Goal: Find specific page/section: Find specific page/section

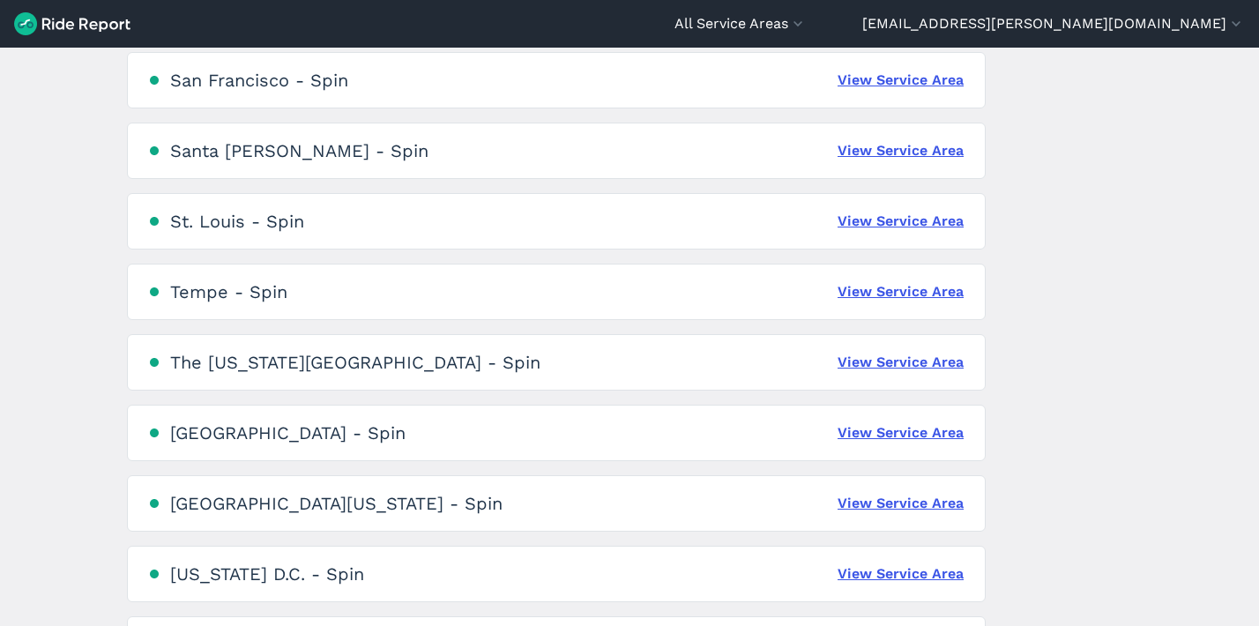
scroll to position [1684, 0]
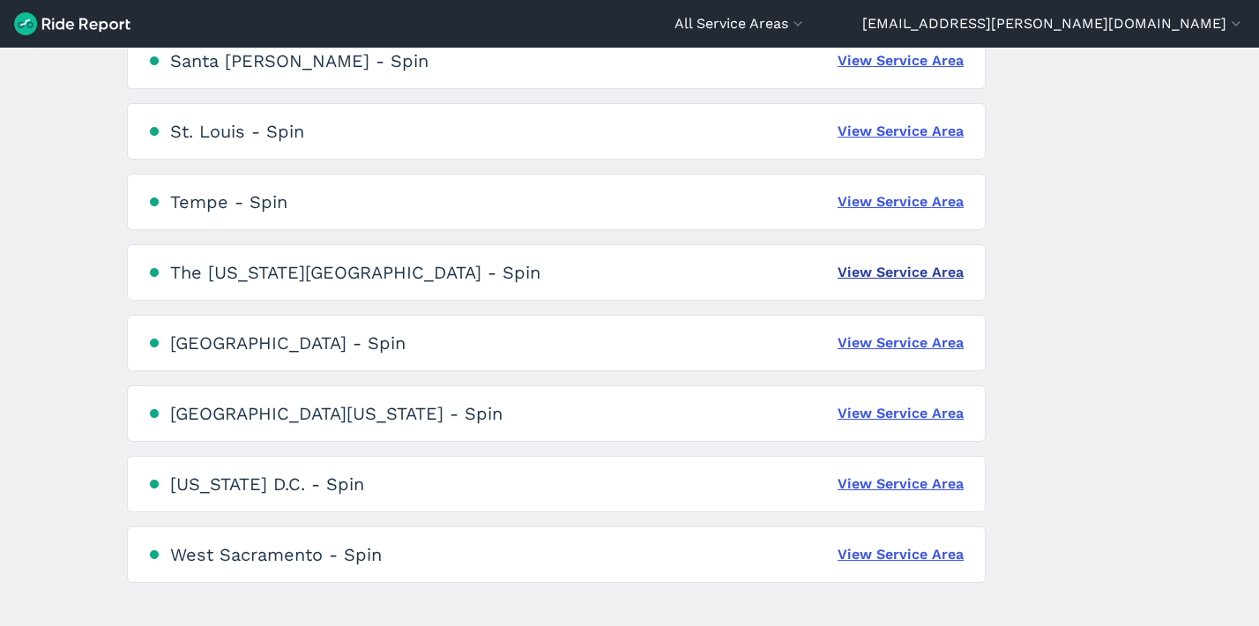
click at [896, 281] on link "View Service Area" at bounding box center [900, 272] width 126 height 21
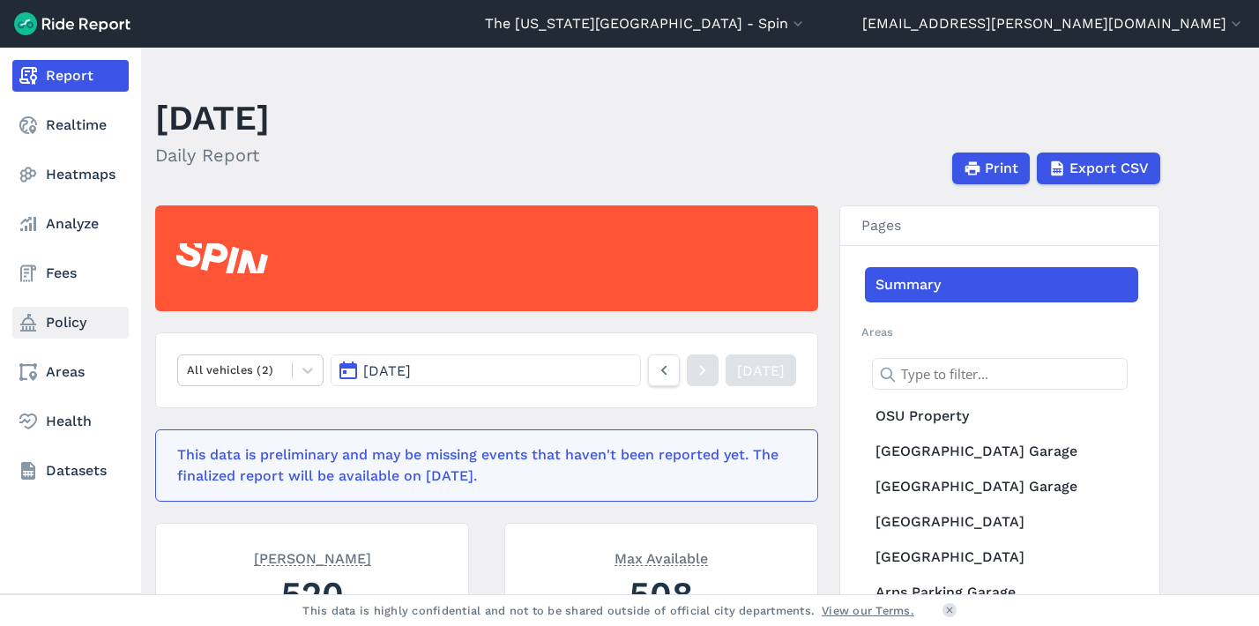
click at [78, 323] on link "Policy" at bounding box center [70, 323] width 116 height 32
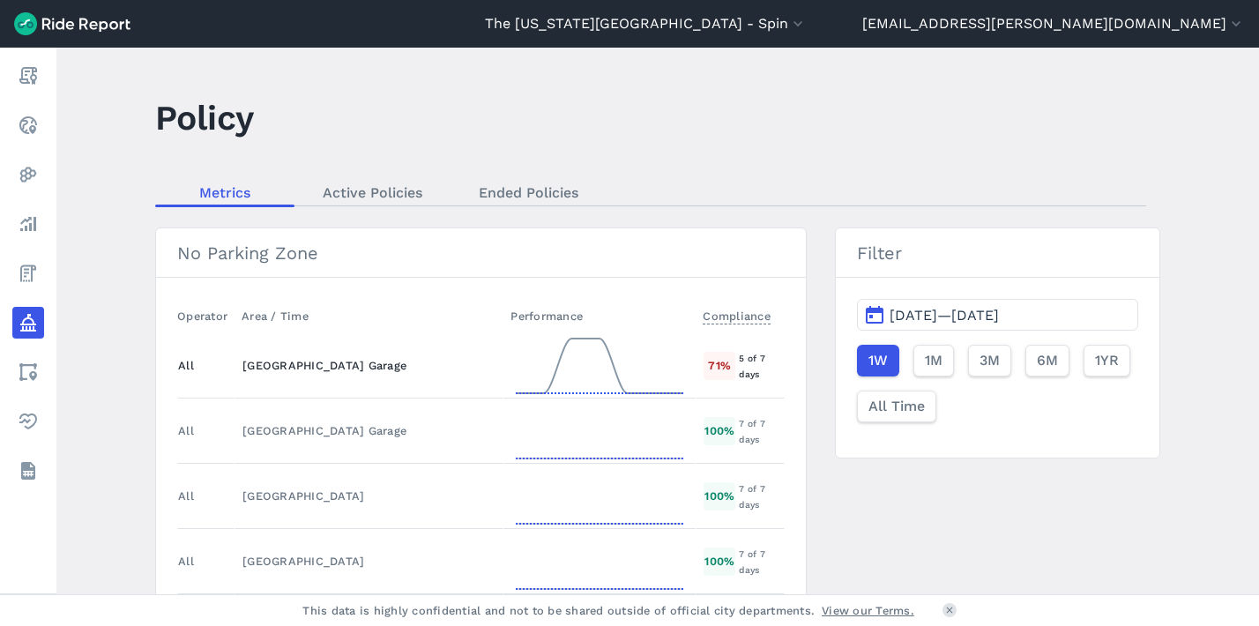
click at [316, 368] on div "[GEOGRAPHIC_DATA] Garage" at bounding box center [368, 365] width 253 height 17
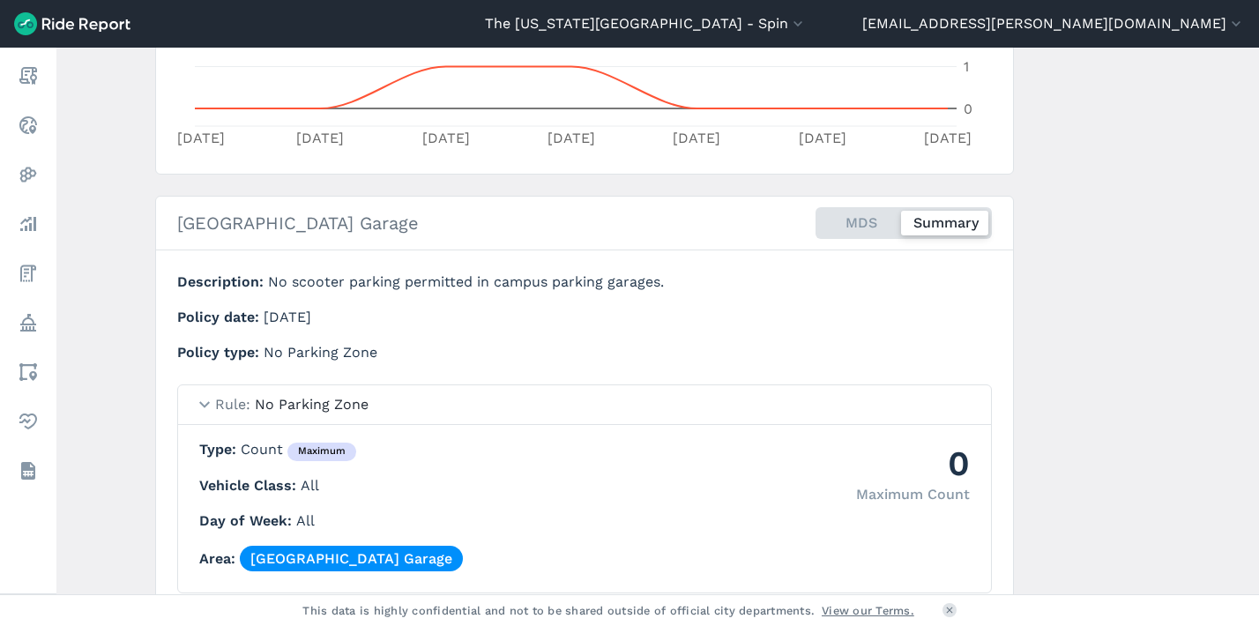
scroll to position [593, 0]
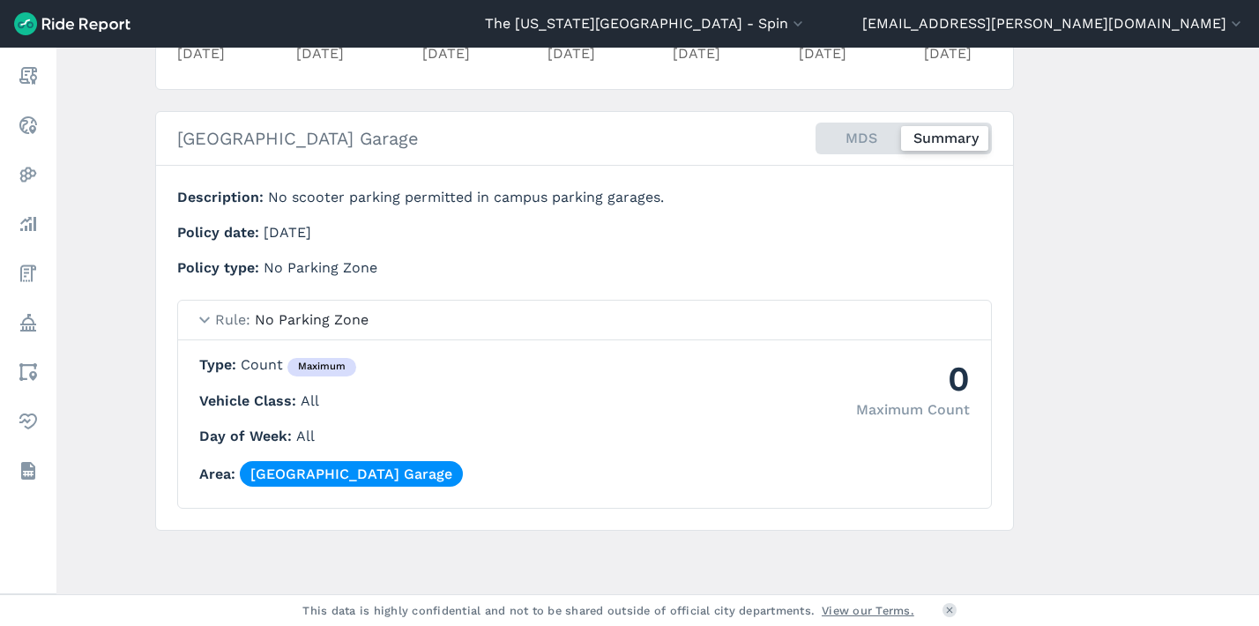
click at [382, 461] on link "[GEOGRAPHIC_DATA] Garage" at bounding box center [351, 474] width 223 height 26
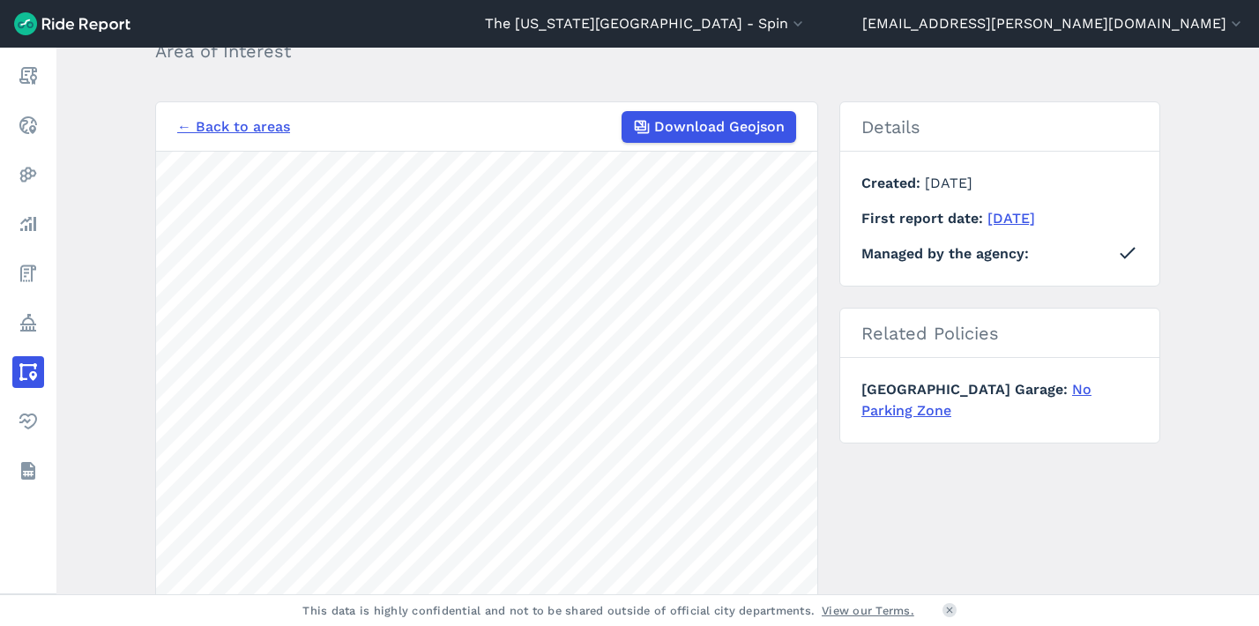
scroll to position [43, 0]
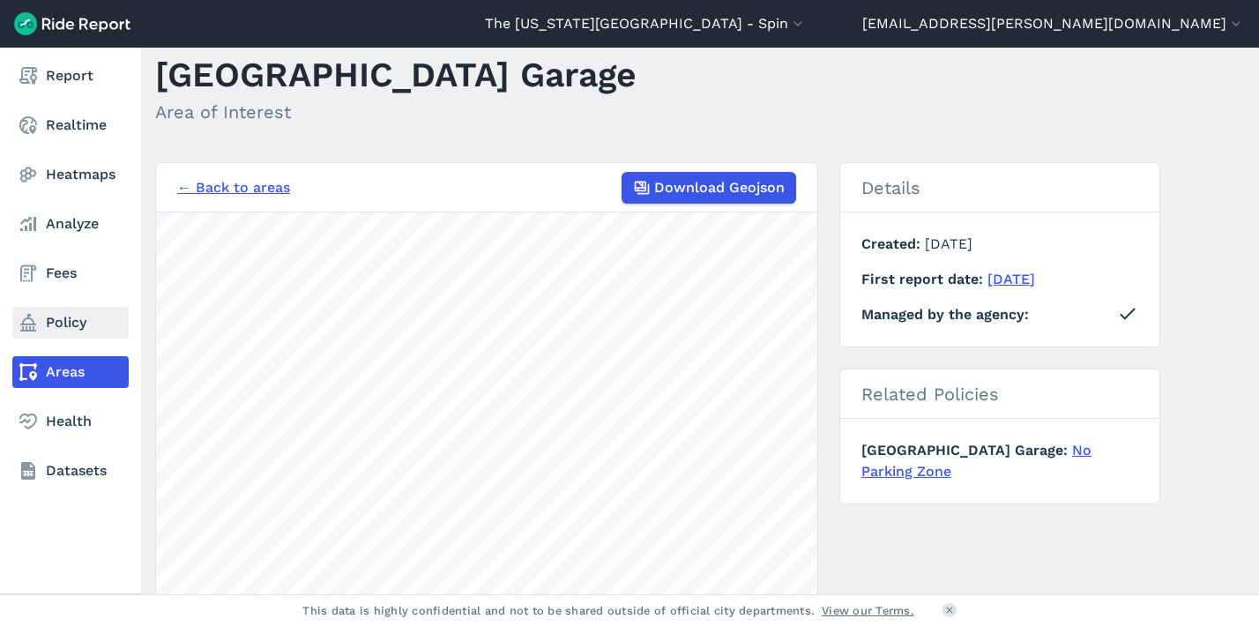
click at [58, 316] on link "Policy" at bounding box center [70, 323] width 116 height 32
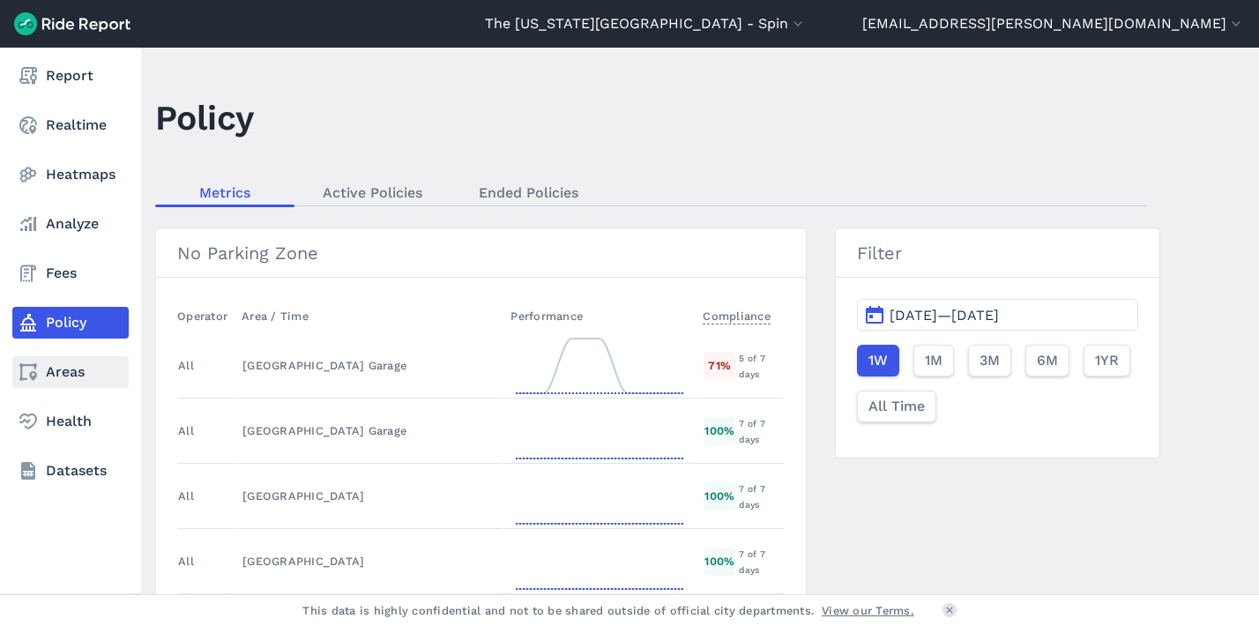
click at [71, 378] on link "Areas" at bounding box center [70, 372] width 116 height 32
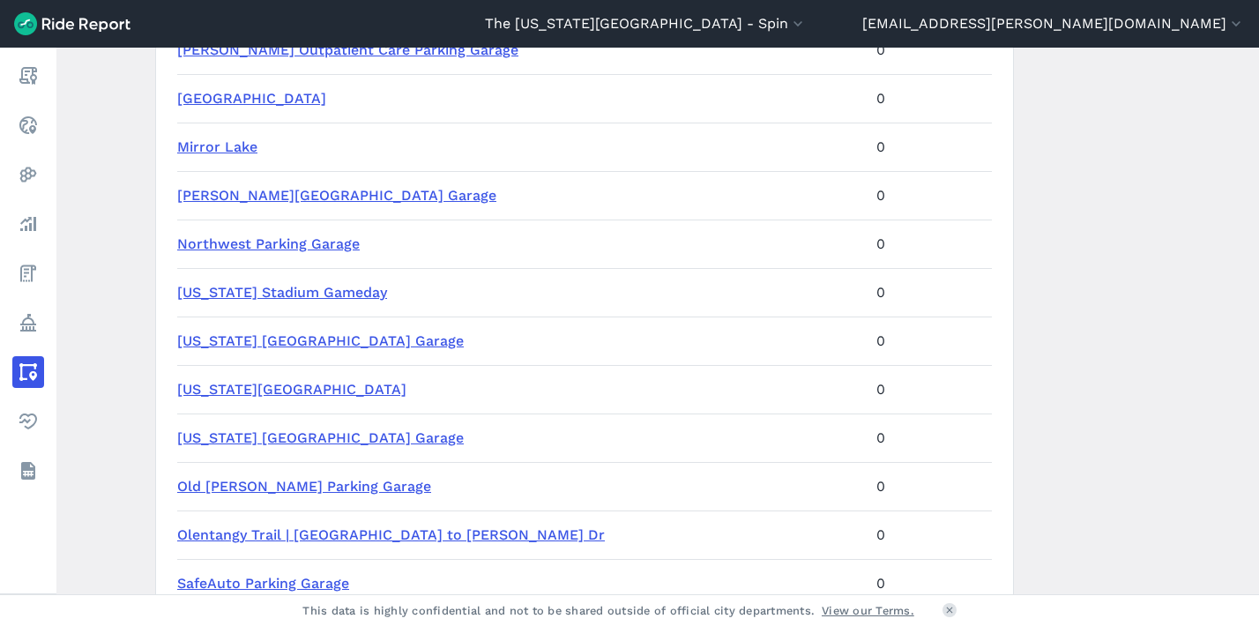
scroll to position [749, 0]
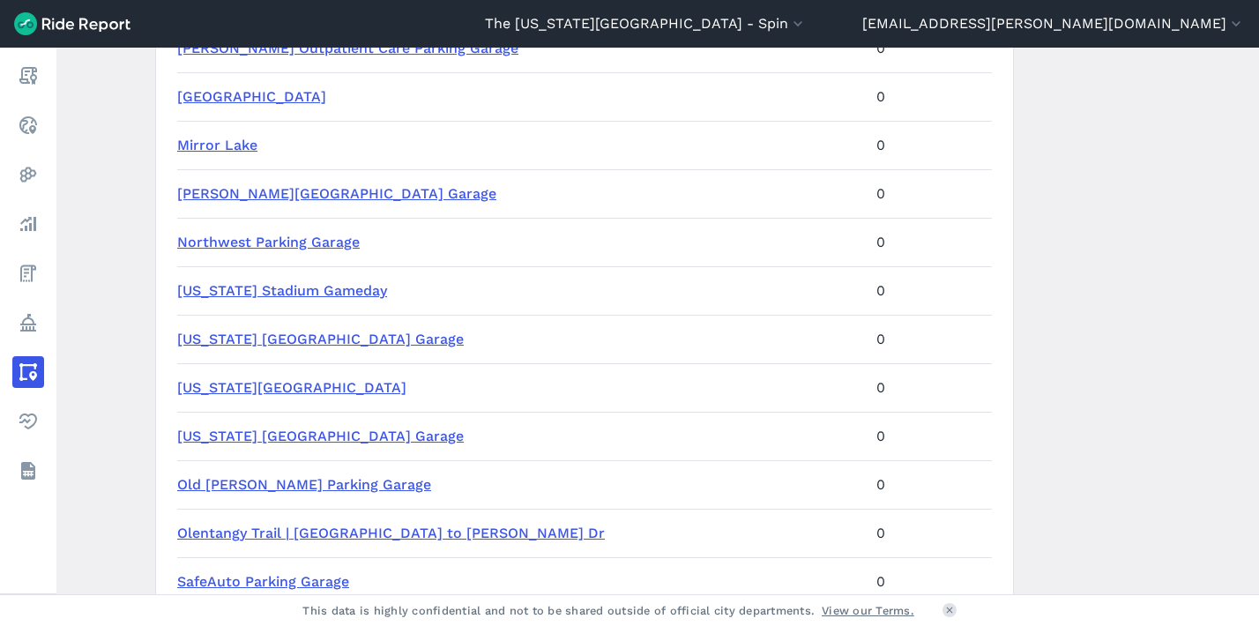
click at [312, 297] on link "[US_STATE] Stadium Gameday" at bounding box center [282, 290] width 210 height 17
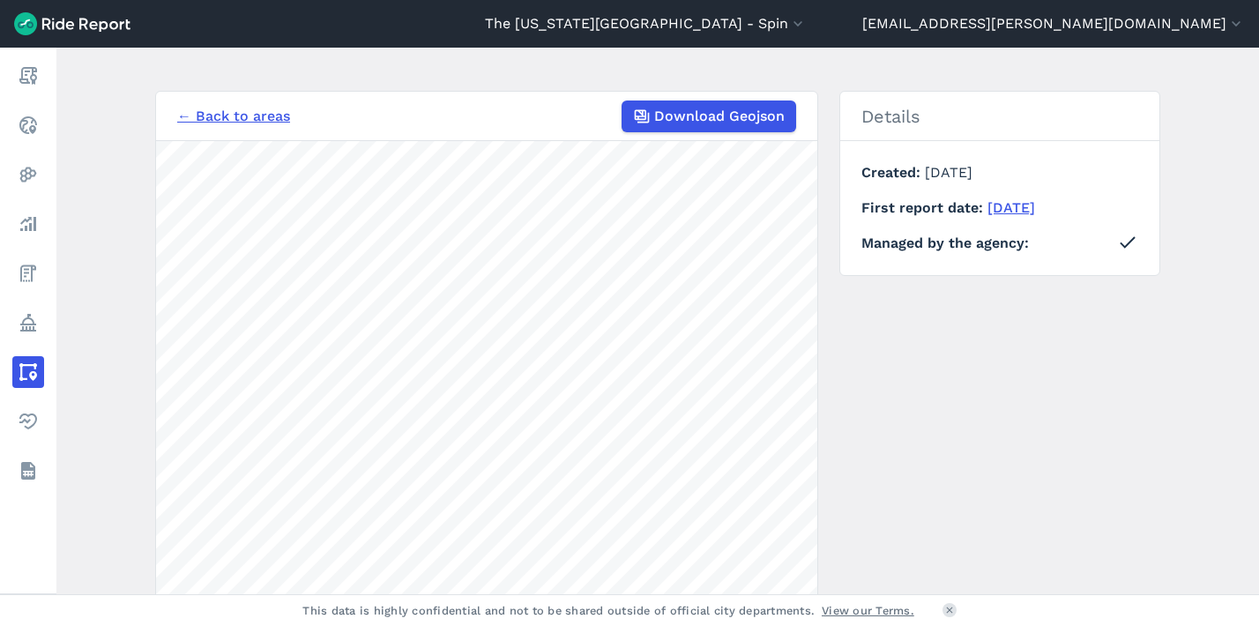
scroll to position [98, 0]
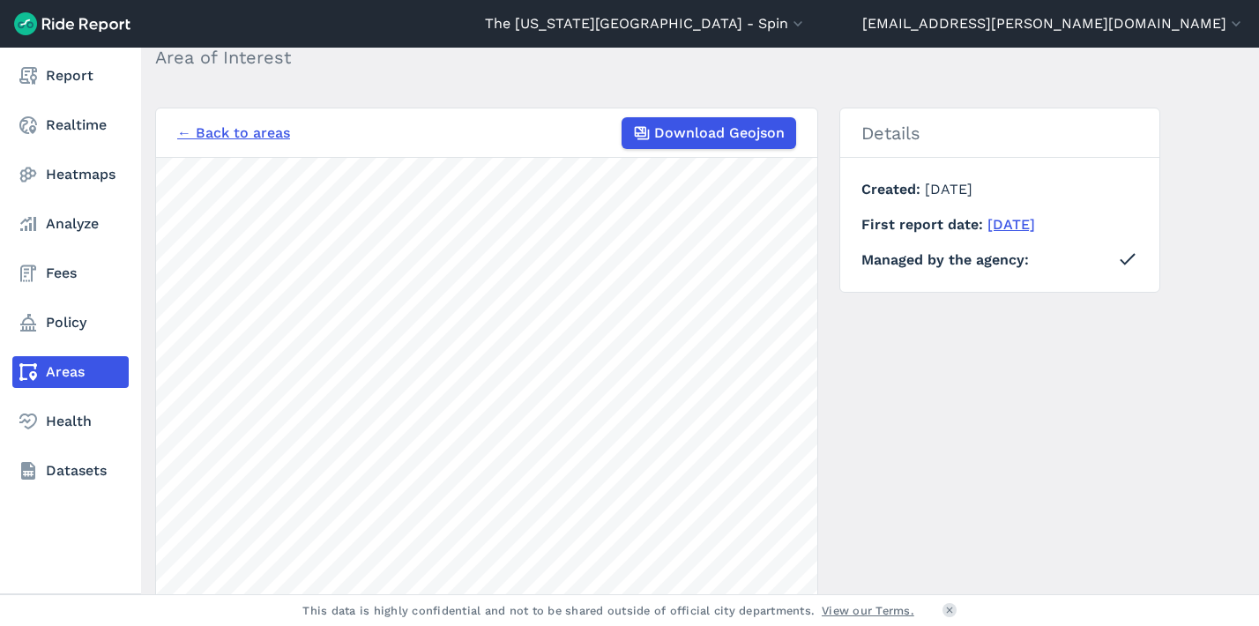
click at [33, 366] on use at bounding box center [28, 372] width 18 height 18
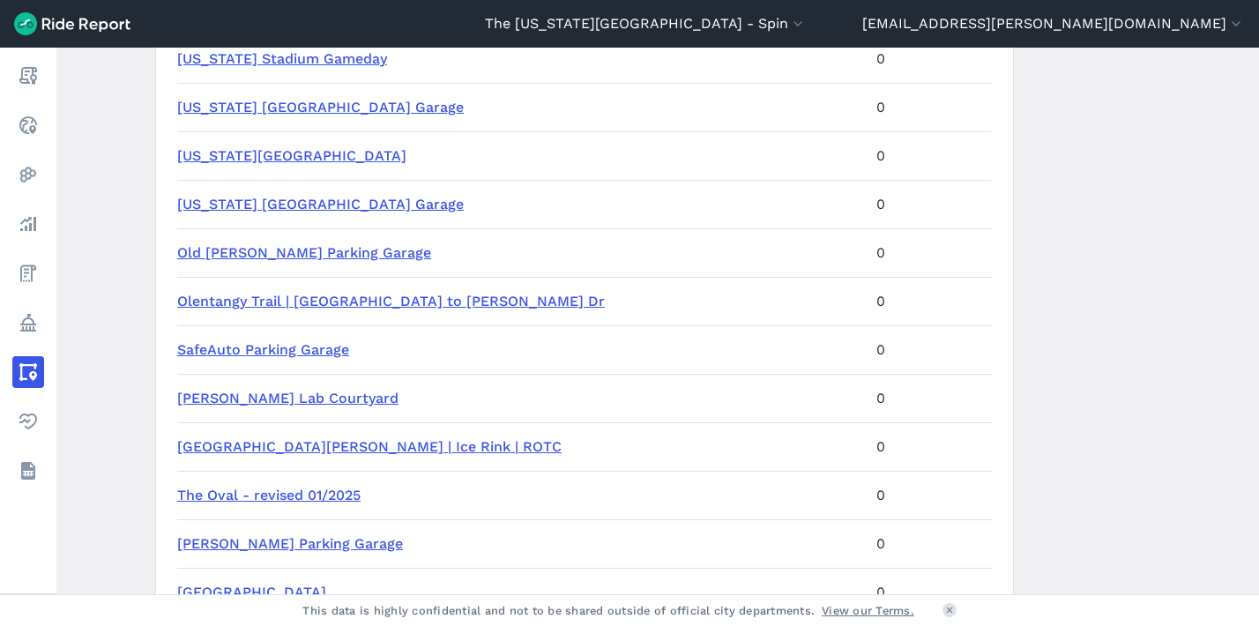
scroll to position [964, 0]
